Goal: Check status: Check status

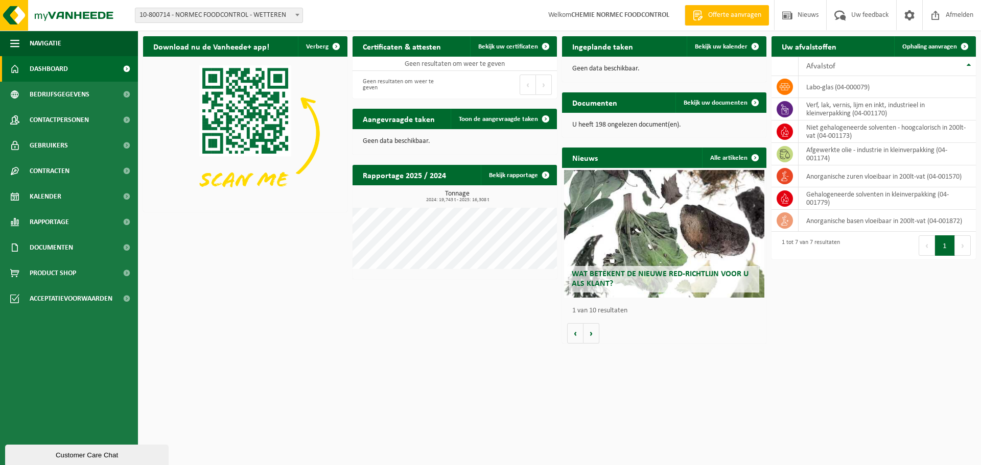
click at [425, 116] on h2 "Aangevraagde taken" at bounding box center [398, 119] width 92 height 20
click at [475, 118] on span "Toon de aangevraagde taken" at bounding box center [498, 119] width 79 height 7
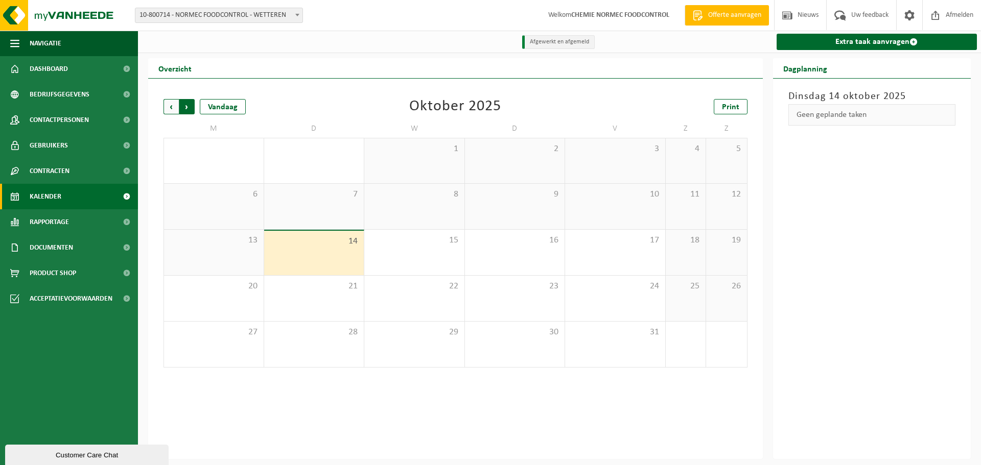
click at [168, 107] on span "Vorige" at bounding box center [170, 106] width 15 height 15
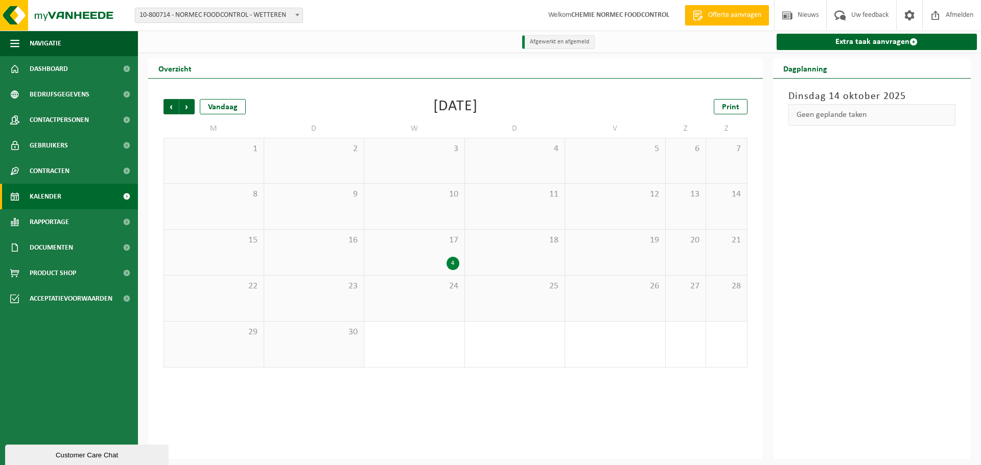
click at [168, 107] on span "Vorige" at bounding box center [170, 106] width 15 height 15
click at [18, 43] on span "button" at bounding box center [14, 44] width 9 height 26
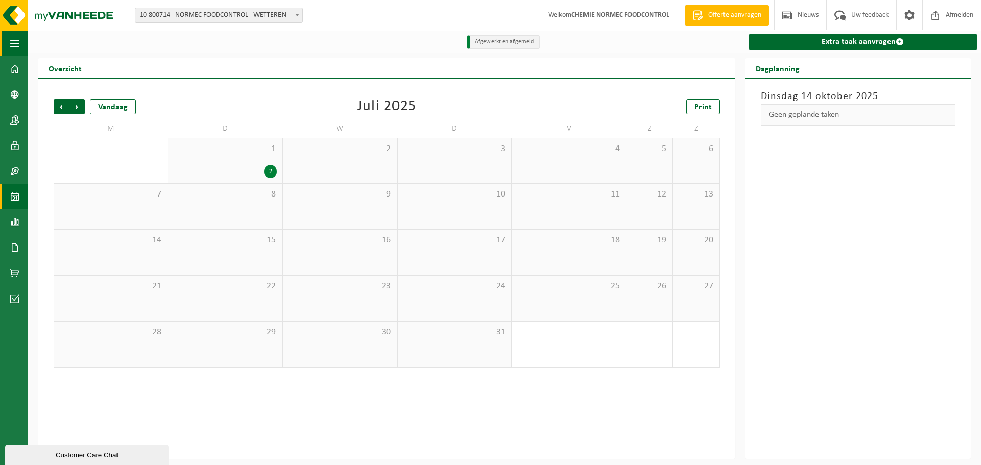
click at [18, 43] on span "button" at bounding box center [14, 44] width 9 height 26
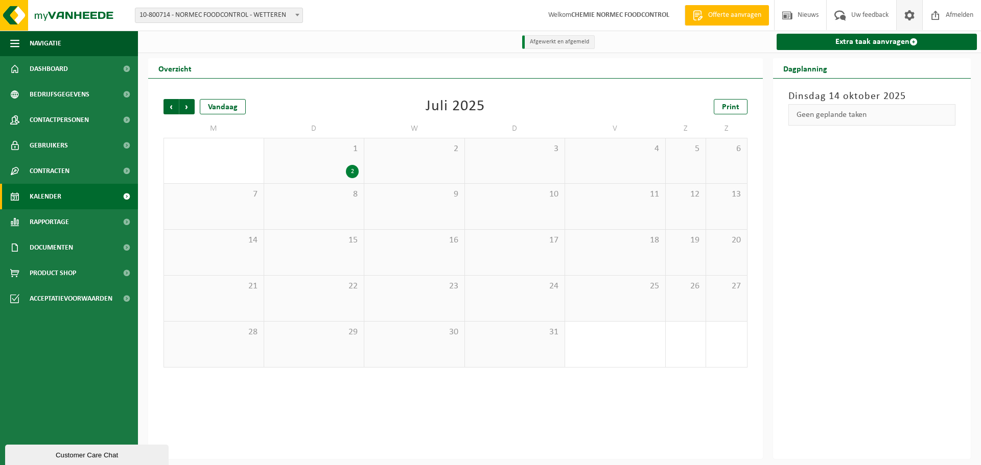
click at [909, 14] on span at bounding box center [908, 15] width 15 height 30
